Goal: Information Seeking & Learning: Learn about a topic

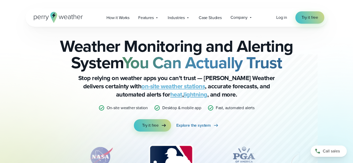
scroll to position [2, 0]
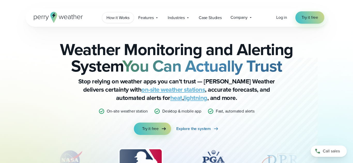
click at [128, 21] on span "How it Works" at bounding box center [117, 18] width 23 height 6
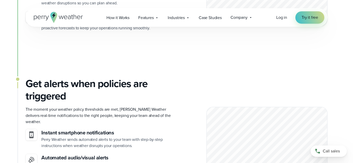
scroll to position [493, 0]
